Goal: Task Accomplishment & Management: Complete application form

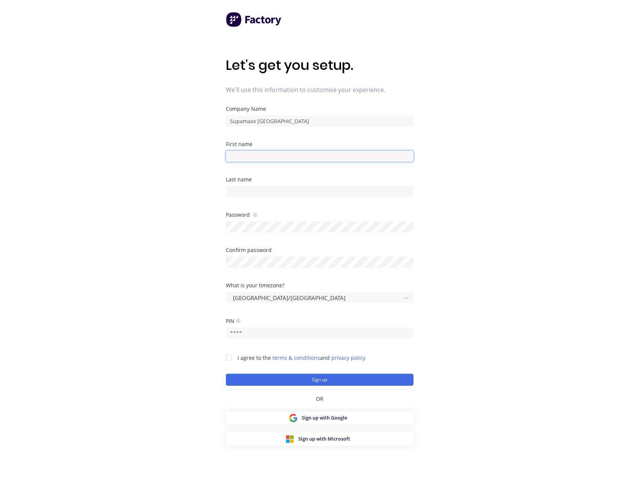
click at [261, 158] on input at bounding box center [320, 156] width 188 height 11
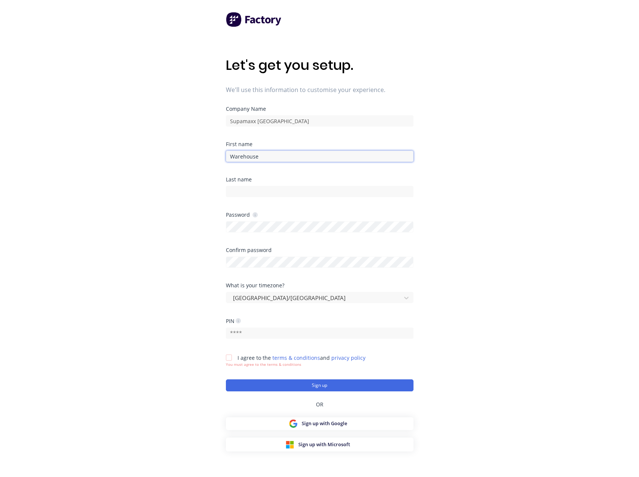
type input "Warehouse"
click at [246, 184] on div at bounding box center [320, 190] width 188 height 13
click at [246, 188] on input at bounding box center [320, 191] width 188 height 11
type input "Staff"
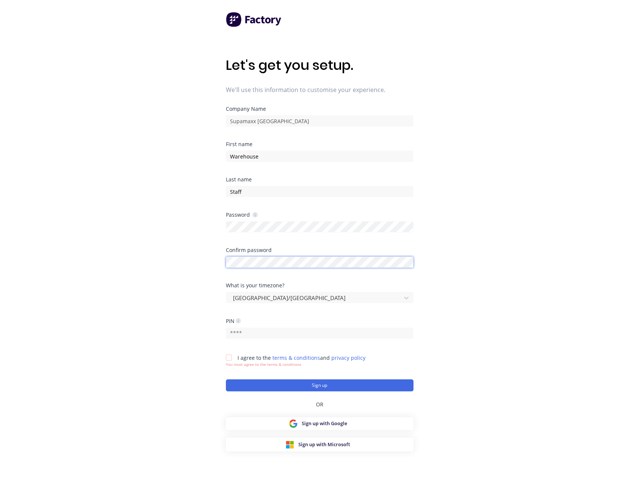
click at [258, 261] on div at bounding box center [320, 261] width 188 height 13
click at [241, 336] on input "text" at bounding box center [320, 332] width 188 height 11
click at [228, 361] on div at bounding box center [229, 357] width 15 height 15
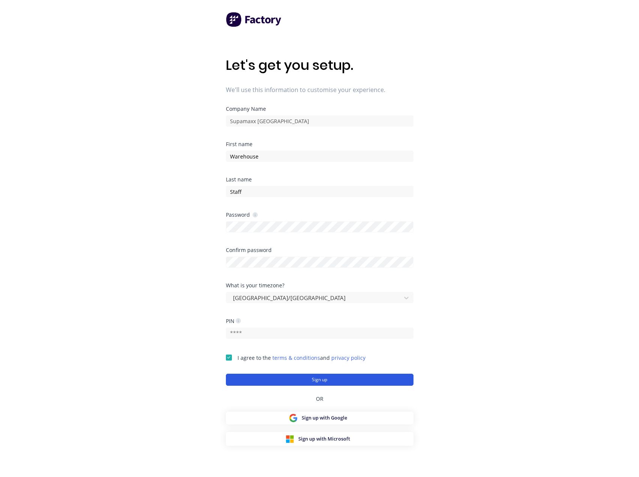
click at [289, 382] on button "Sign up" at bounding box center [320, 380] width 188 height 12
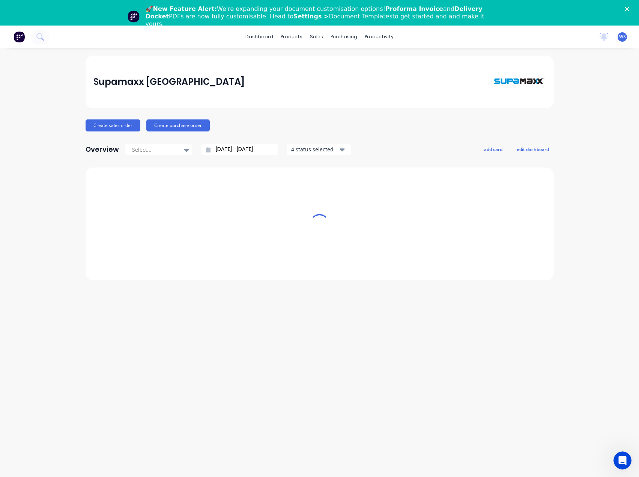
click at [630, 8] on polygon "Close" at bounding box center [627, 9] width 5 height 5
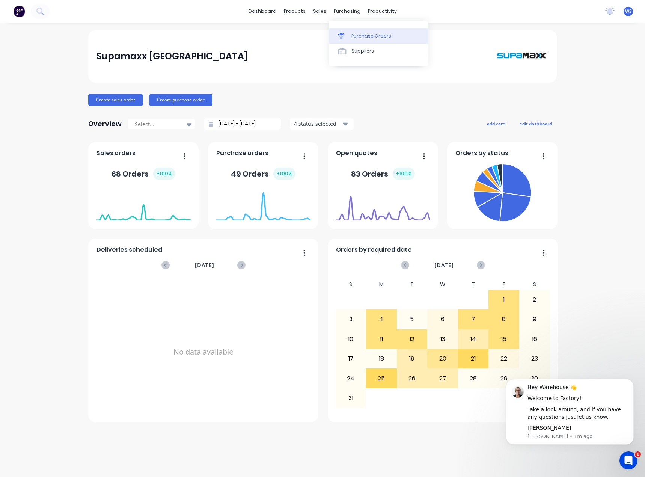
click at [357, 37] on div "Purchase Orders" at bounding box center [371, 36] width 40 height 7
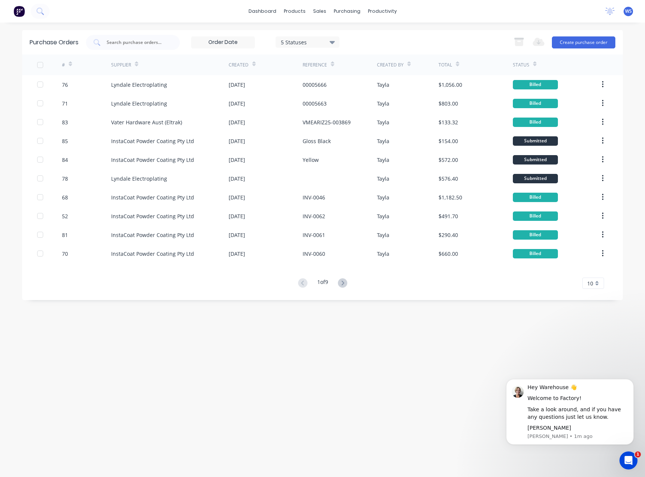
click at [270, 19] on div "dashboard products sales purchasing productivity dashboard products Product Cat…" at bounding box center [322, 11] width 645 height 23
click at [270, 15] on link "dashboard" at bounding box center [262, 11] width 35 height 11
